Goal: Task Accomplishment & Management: Use online tool/utility

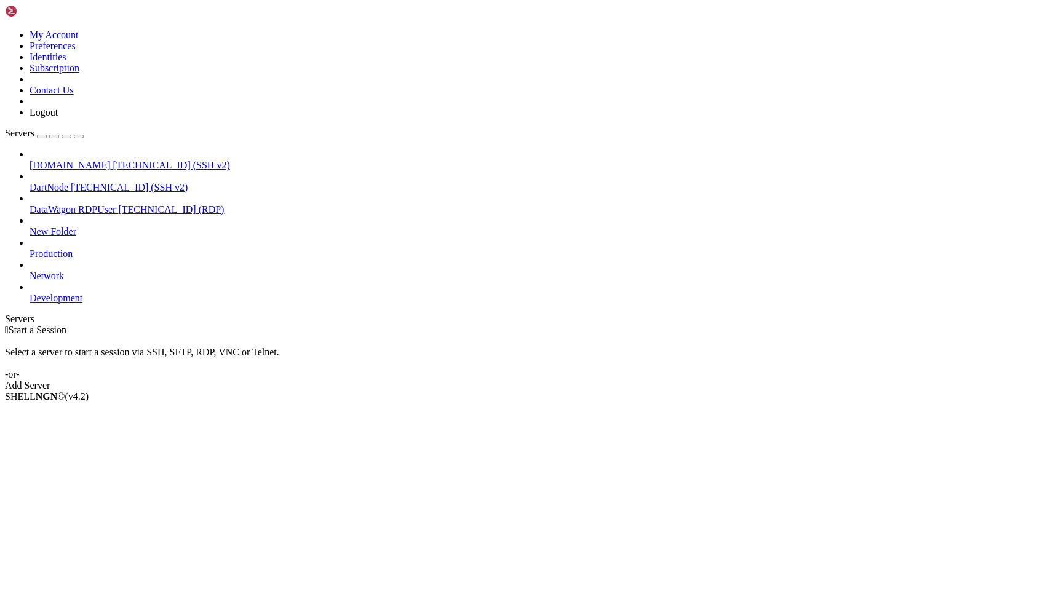
click at [110, 160] on link "[DOMAIN_NAME] [TECHNICAL_ID] (SSH v2)" at bounding box center [534, 165] width 1008 height 11
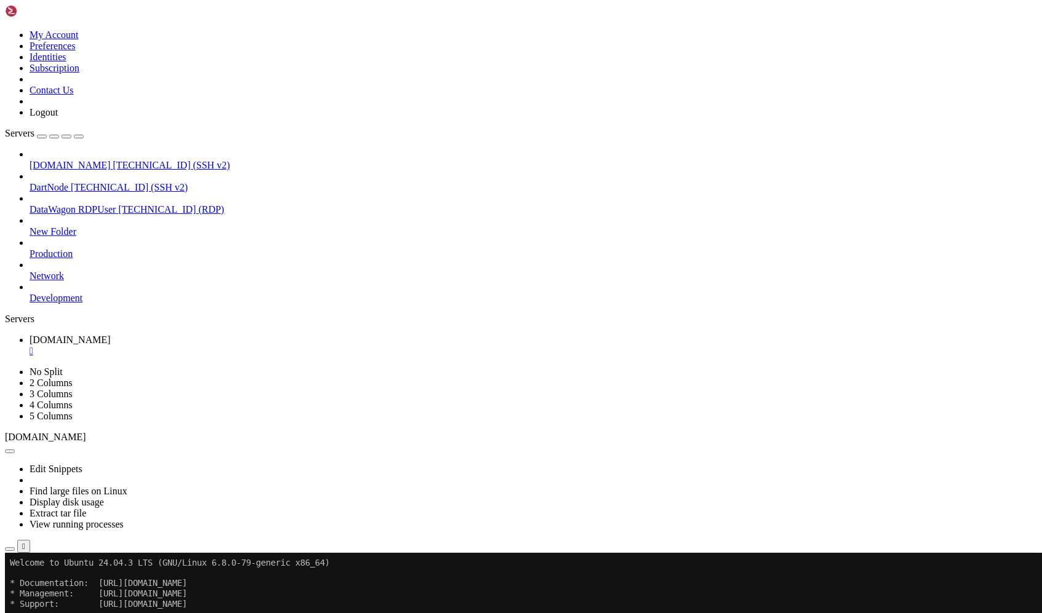
click at [256, 346] on div "" at bounding box center [534, 351] width 1008 height 11
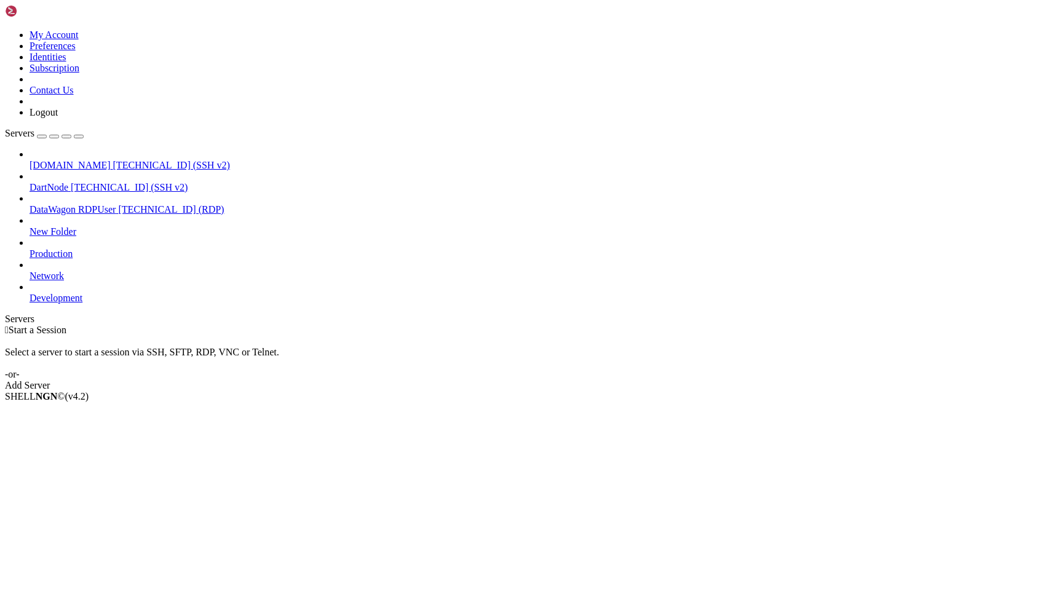
click at [210, 325] on div " Start a Session" at bounding box center [521, 330] width 1033 height 11
click at [68, 182] on span "DartNode" at bounding box center [49, 187] width 39 height 10
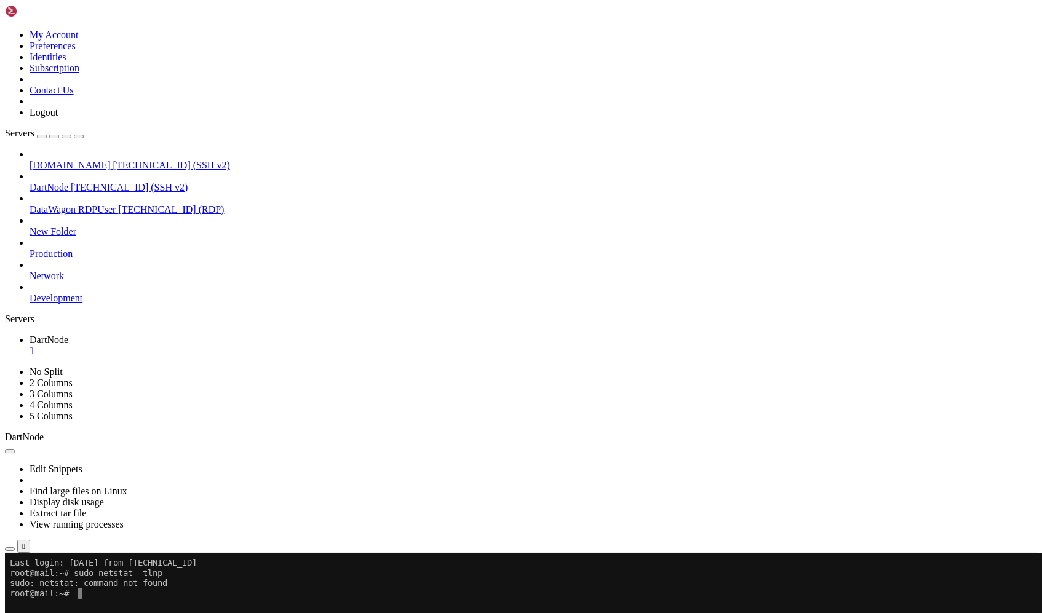
scroll to position [7, 0]
drag, startPoint x: 195, startPoint y: 633, endPoint x: 3, endPoint y: 612, distance: 193.1
copy div "root@mail:~# sudo ufw allow ssh Skipping adding existing rule Skipping adding e…"
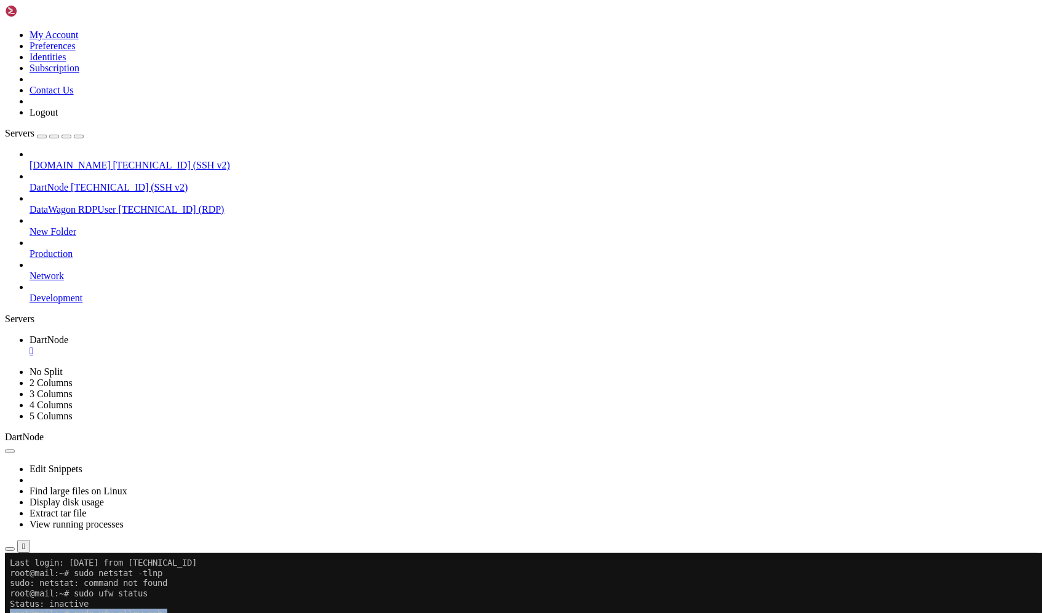
drag, startPoint x: 185, startPoint y: 631, endPoint x: -6, endPoint y: 612, distance: 191.1
copy div "root@mail:~# sudo ufw allow ssh Skipping adding existing rule Skipping adding e…"
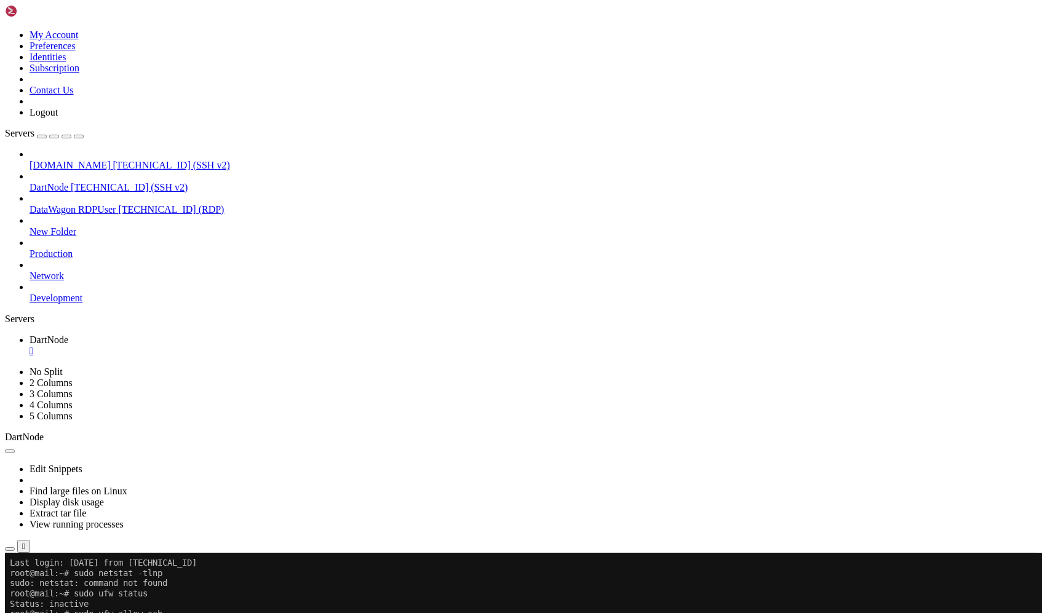
drag, startPoint x: 97, startPoint y: 691, endPoint x: 8, endPoint y: 691, distance: 89.2
drag, startPoint x: 92, startPoint y: 695, endPoint x: -4, endPoint y: 695, distance: 96.0
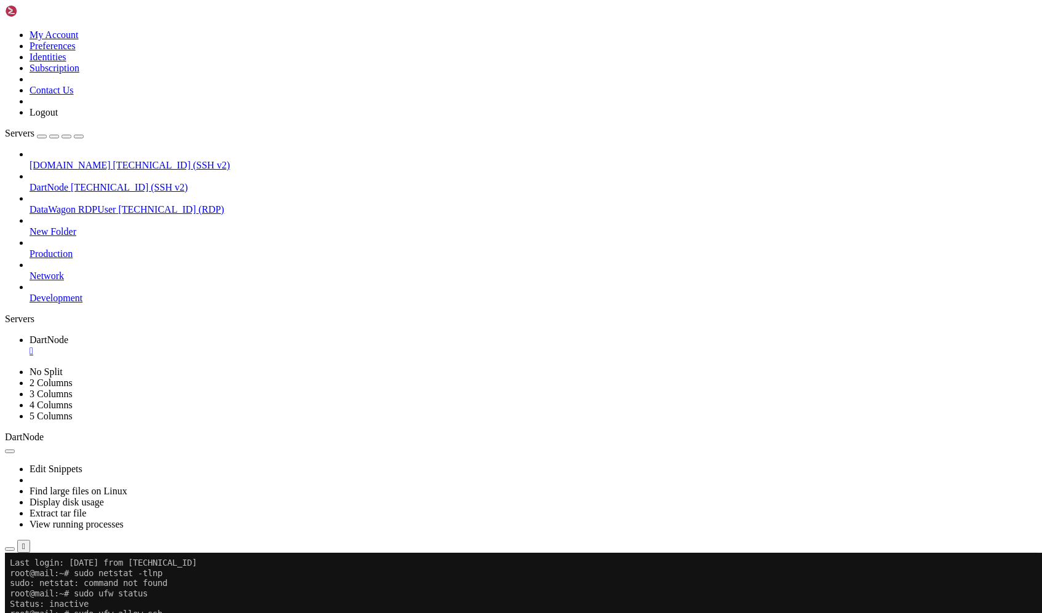
drag, startPoint x: 101, startPoint y: 702, endPoint x: 4, endPoint y: 686, distance: 98.5
drag, startPoint x: 192, startPoint y: 999, endPoint x: -42, endPoint y: 834, distance: 286.6
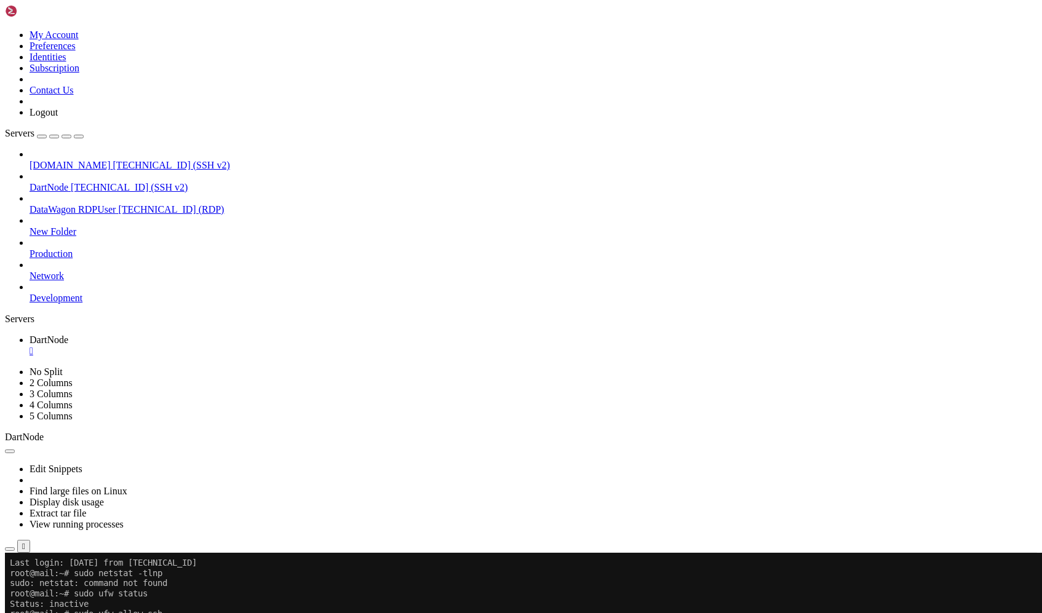
copy div "To Action From -- ------ ---- 22/tcp ALLOW Anywhere 443 ALLOW Anywhere 25/tcp A…"
drag, startPoint x: 191, startPoint y: 999, endPoint x: -31, endPoint y: 837, distance: 274.3
copy div "To Action From -- ------ ---- 22/tcp ALLOW Anywhere 443 ALLOW Anywhere 25/tcp A…"
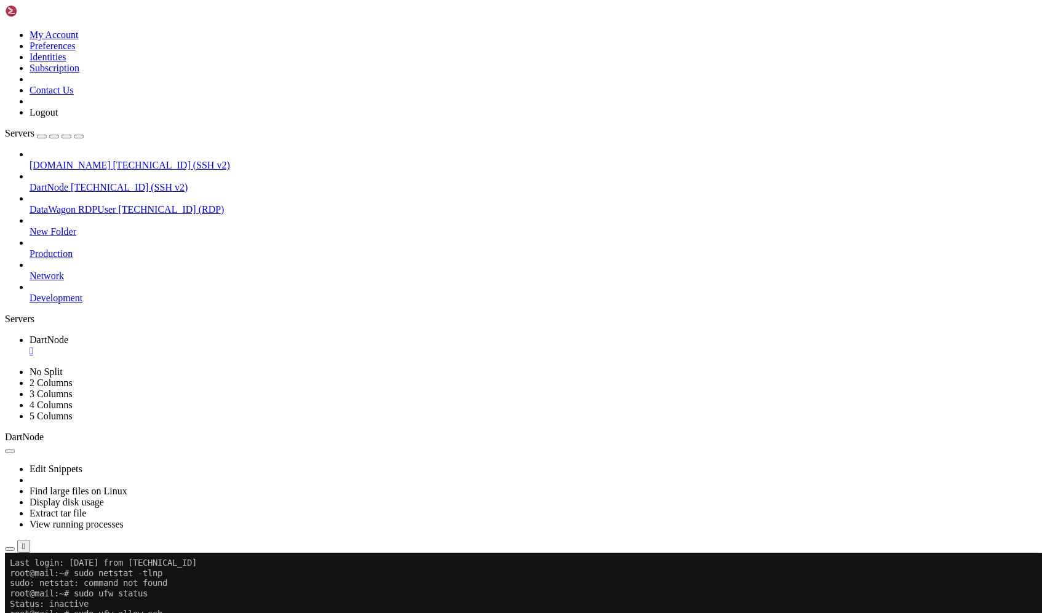
scroll to position [91, 0]
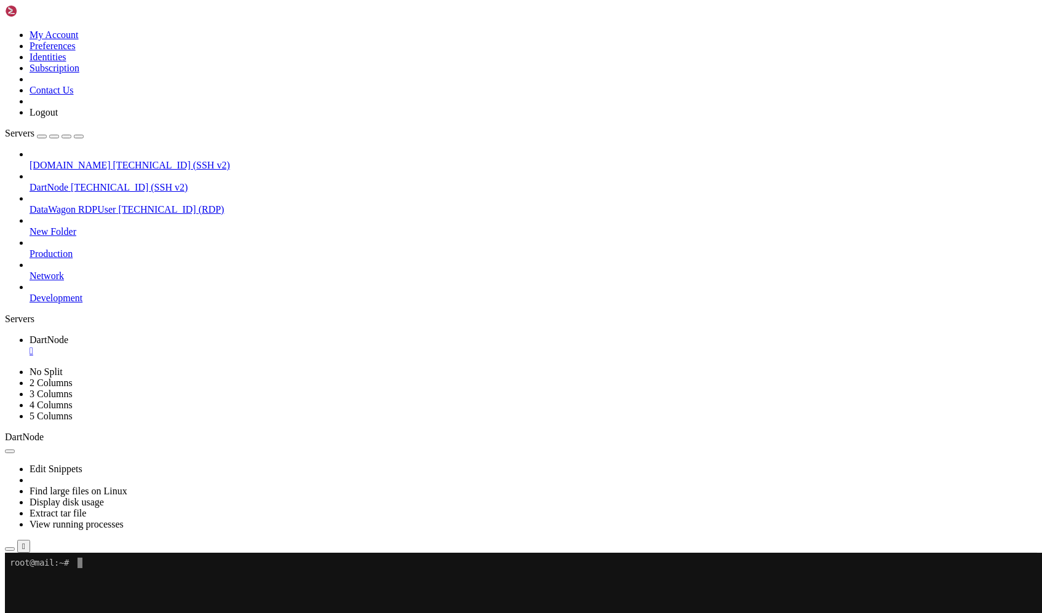
scroll to position [7, 0]
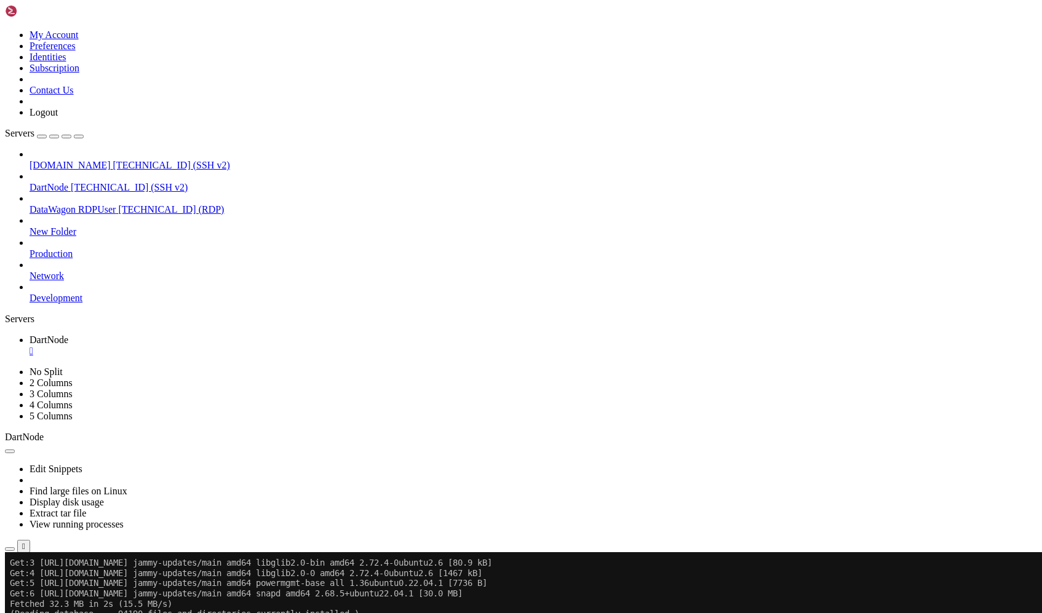
scroll to position [460, 0]
click at [224, 346] on div "" at bounding box center [534, 351] width 1008 height 11
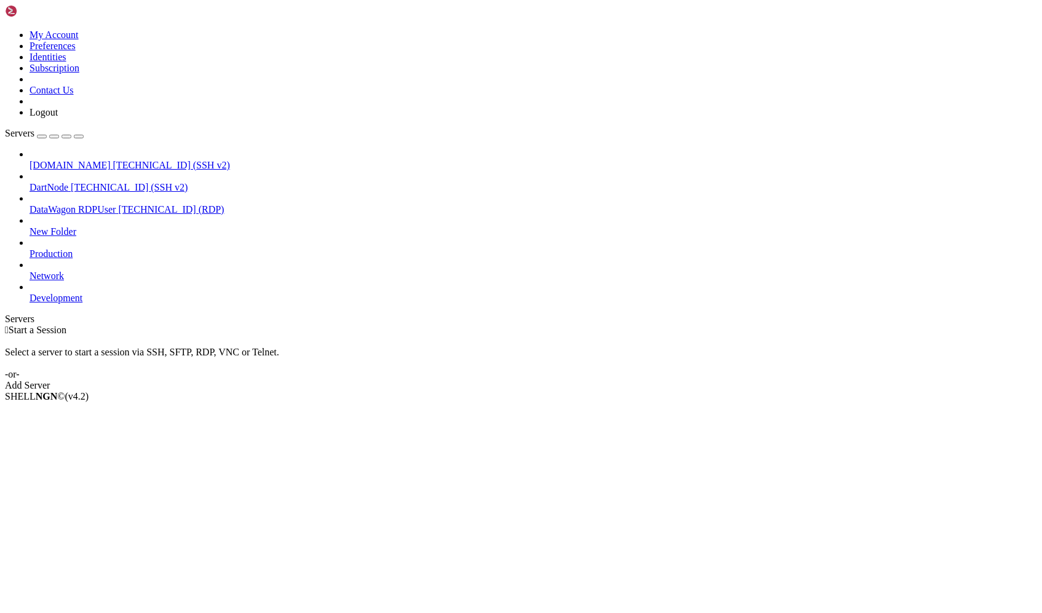
click at [401, 325] on div " Start a Session Select a server to start a session via SSH, SFTP, RDP, VNC or…" at bounding box center [521, 358] width 1033 height 66
click at [68, 182] on span "DartNode" at bounding box center [49, 187] width 39 height 10
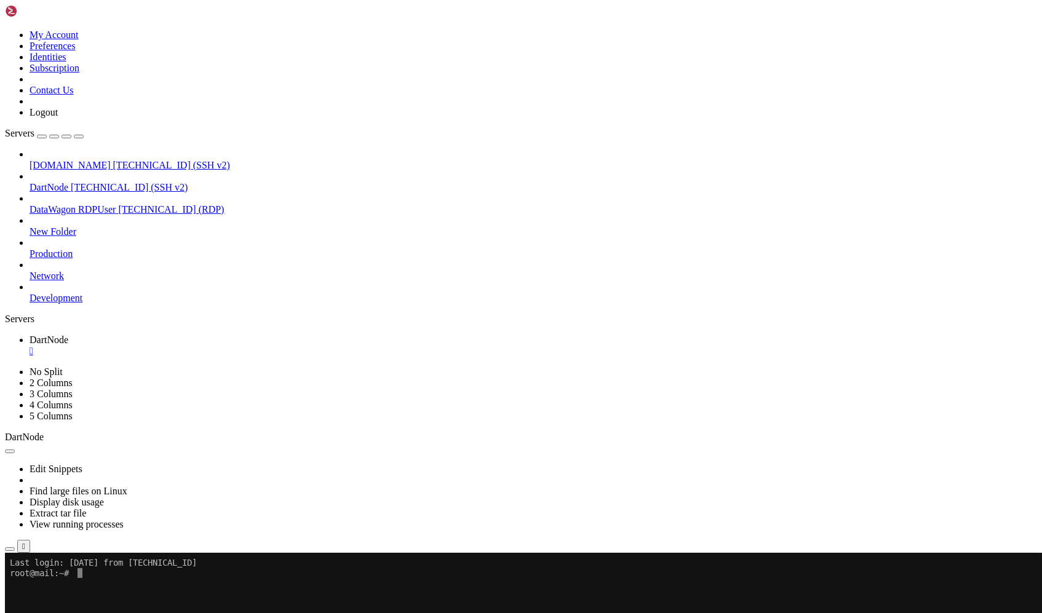
scroll to position [7, 0]
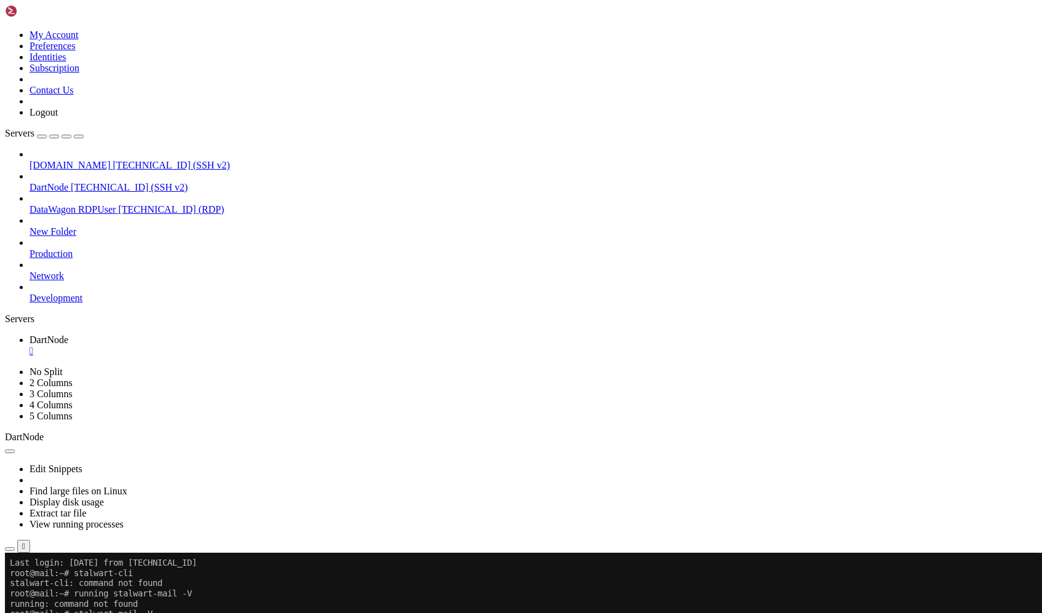
click at [224, 346] on div "" at bounding box center [534, 351] width 1008 height 11
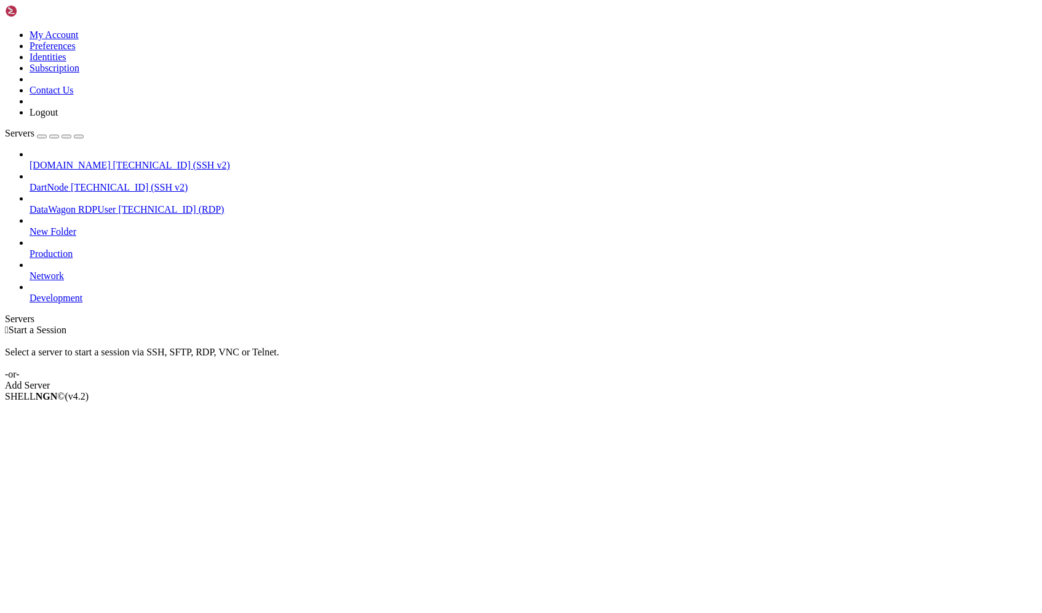
click at [71, 182] on span "[TECHNICAL_ID] (SSH v2)" at bounding box center [129, 187] width 117 height 10
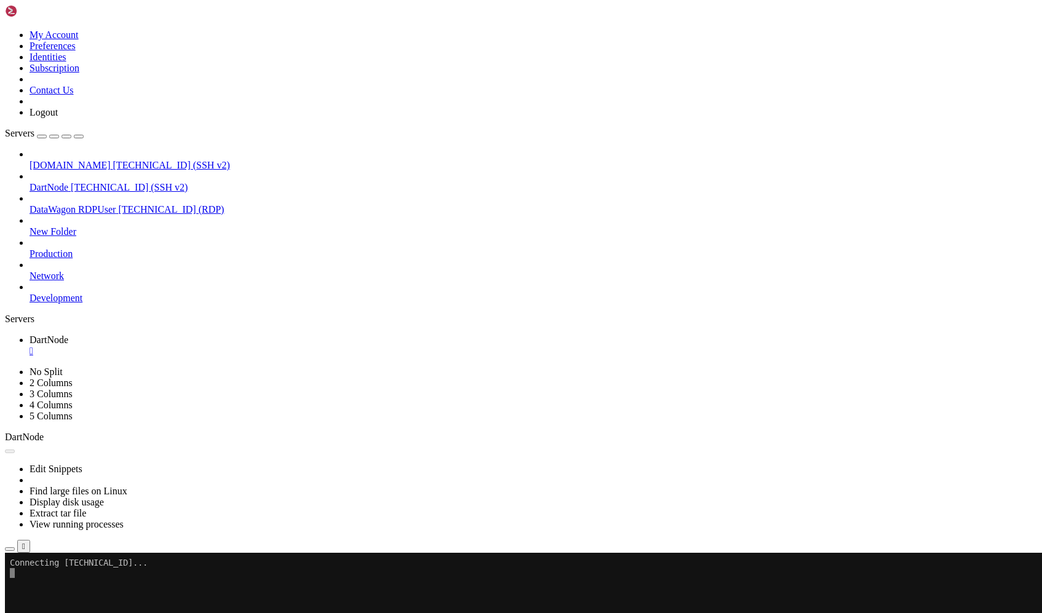
scroll to position [0, 0]
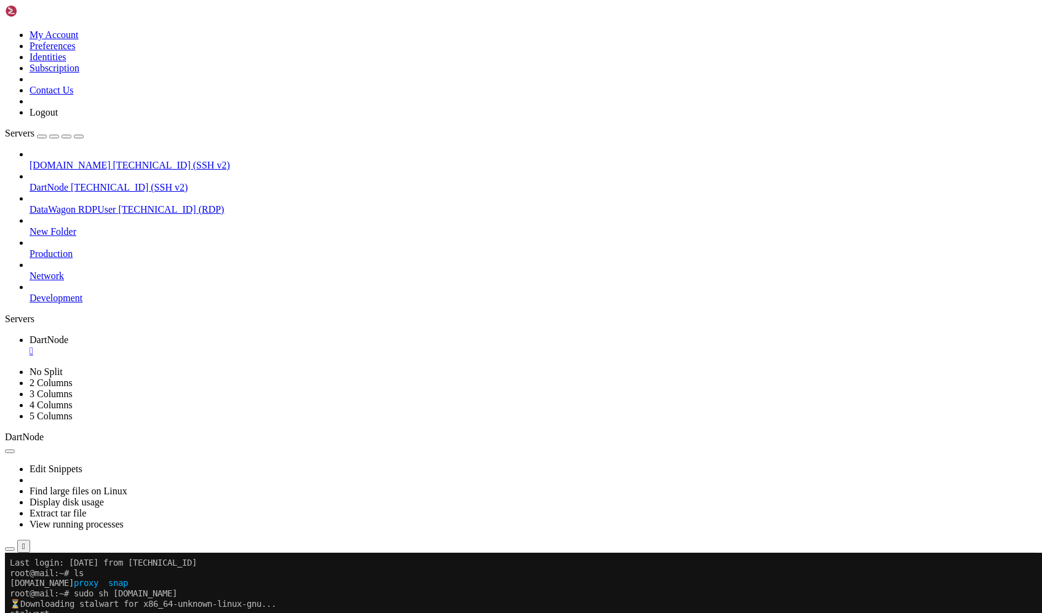
click at [222, 346] on div "" at bounding box center [534, 351] width 1008 height 11
